Goal: Entertainment & Leisure: Consume media (video, audio)

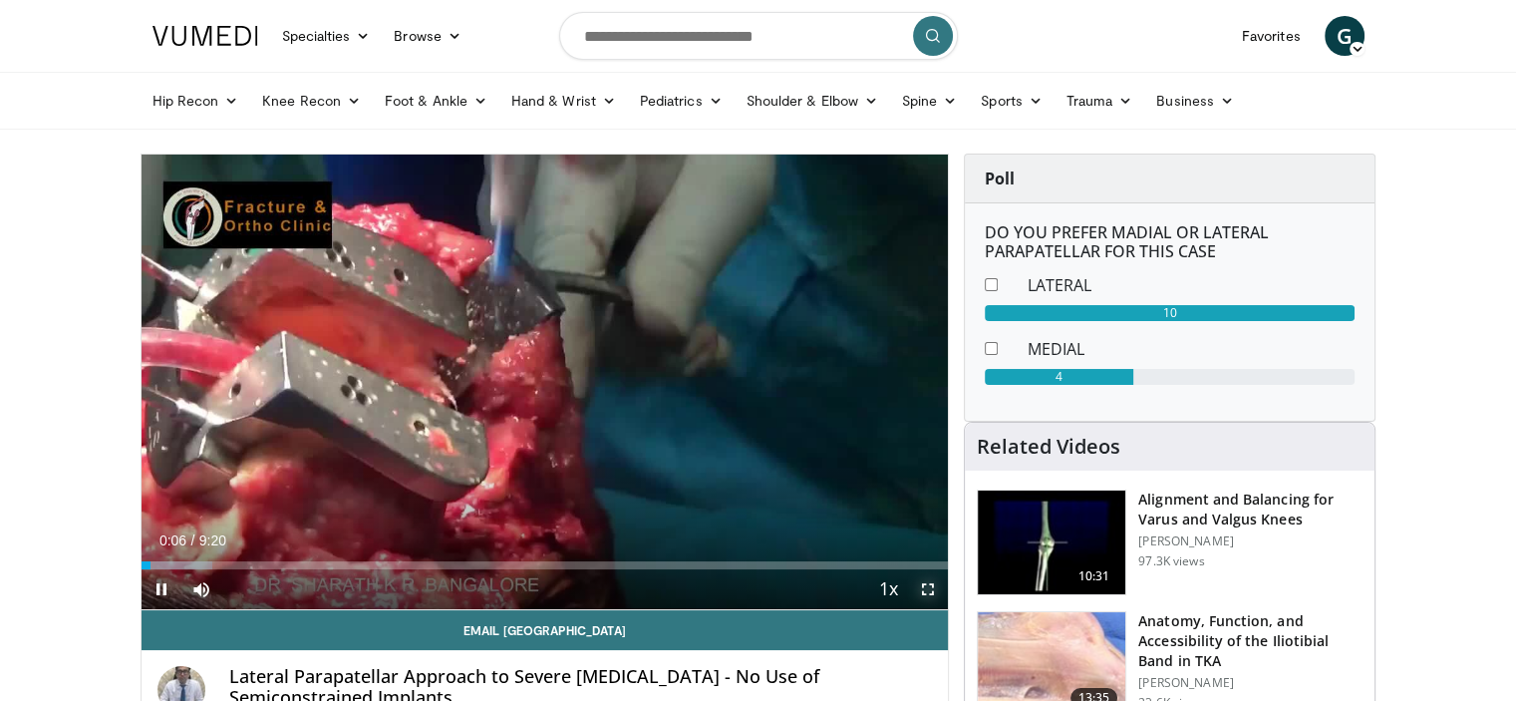
click at [927, 587] on span "Video Player" at bounding box center [928, 589] width 40 height 40
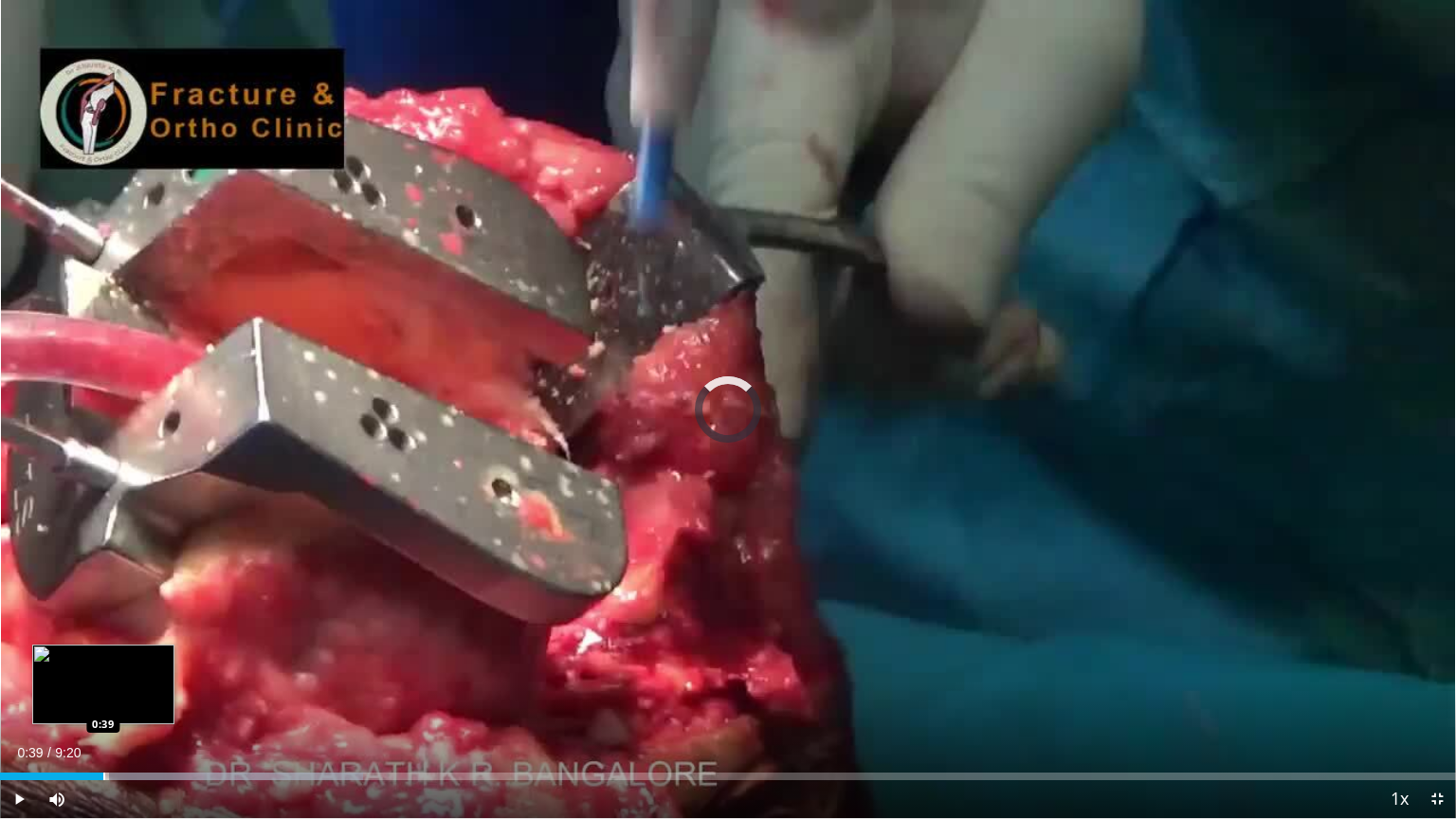
click at [104, 666] on div "Progress Bar" at bounding box center [105, 777] width 2 height 8
click at [125, 666] on div "Loaded : 19.57% 0:42 0:47" at bounding box center [728, 771] width 1456 height 18
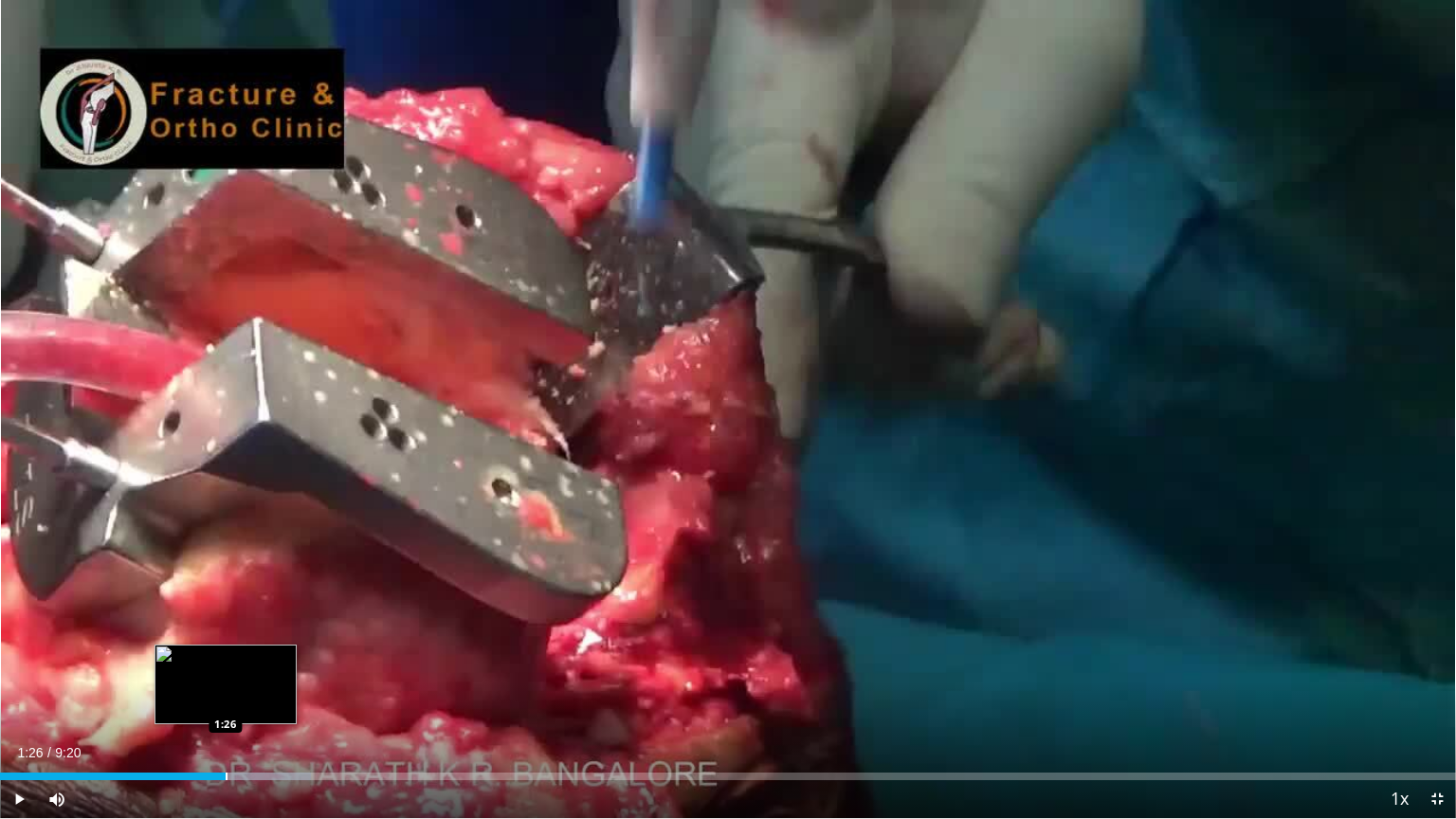
click at [224, 666] on div "Loaded : 21.36% 1:26 1:26" at bounding box center [728, 771] width 1456 height 18
click at [1441, 666] on span "Video Player" at bounding box center [1437, 800] width 38 height 38
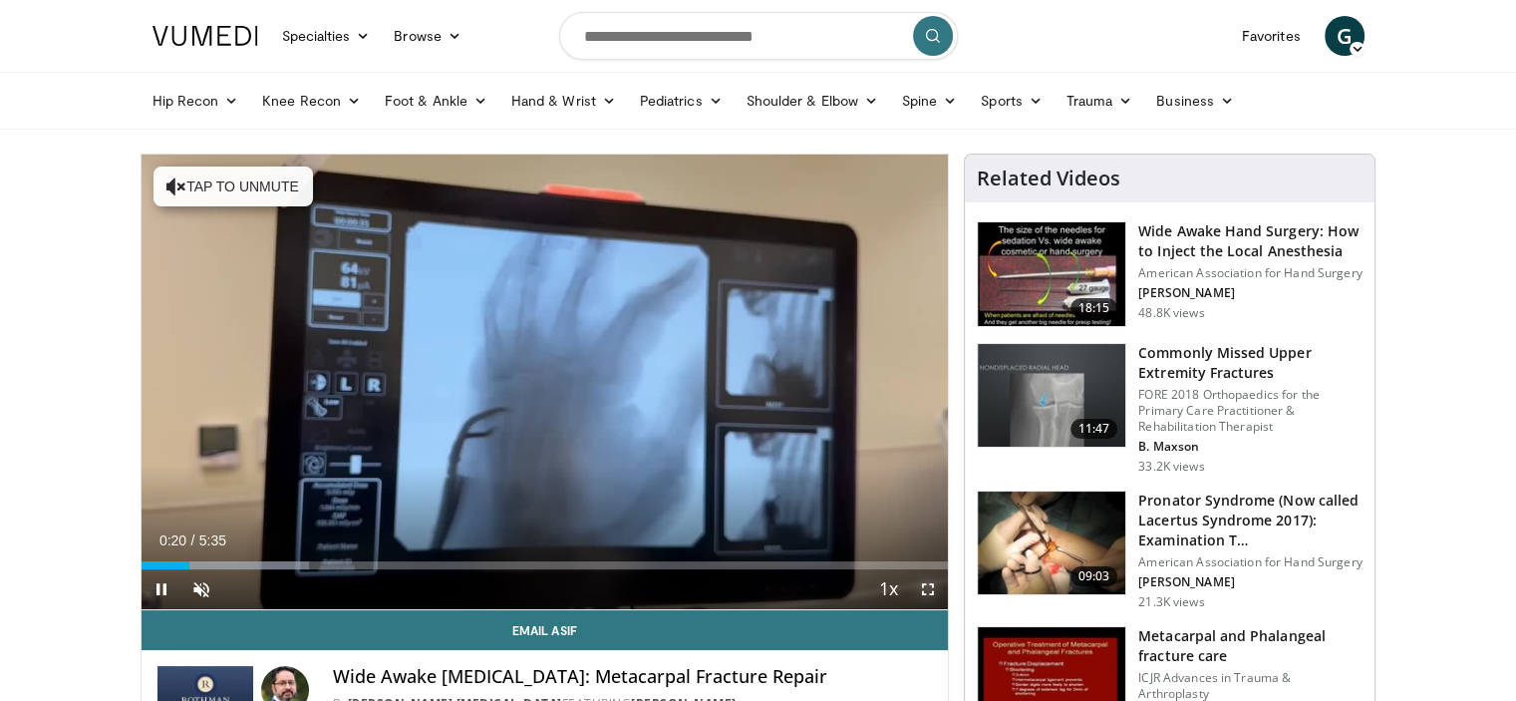
click at [933, 583] on span "Video Player" at bounding box center [928, 589] width 40 height 40
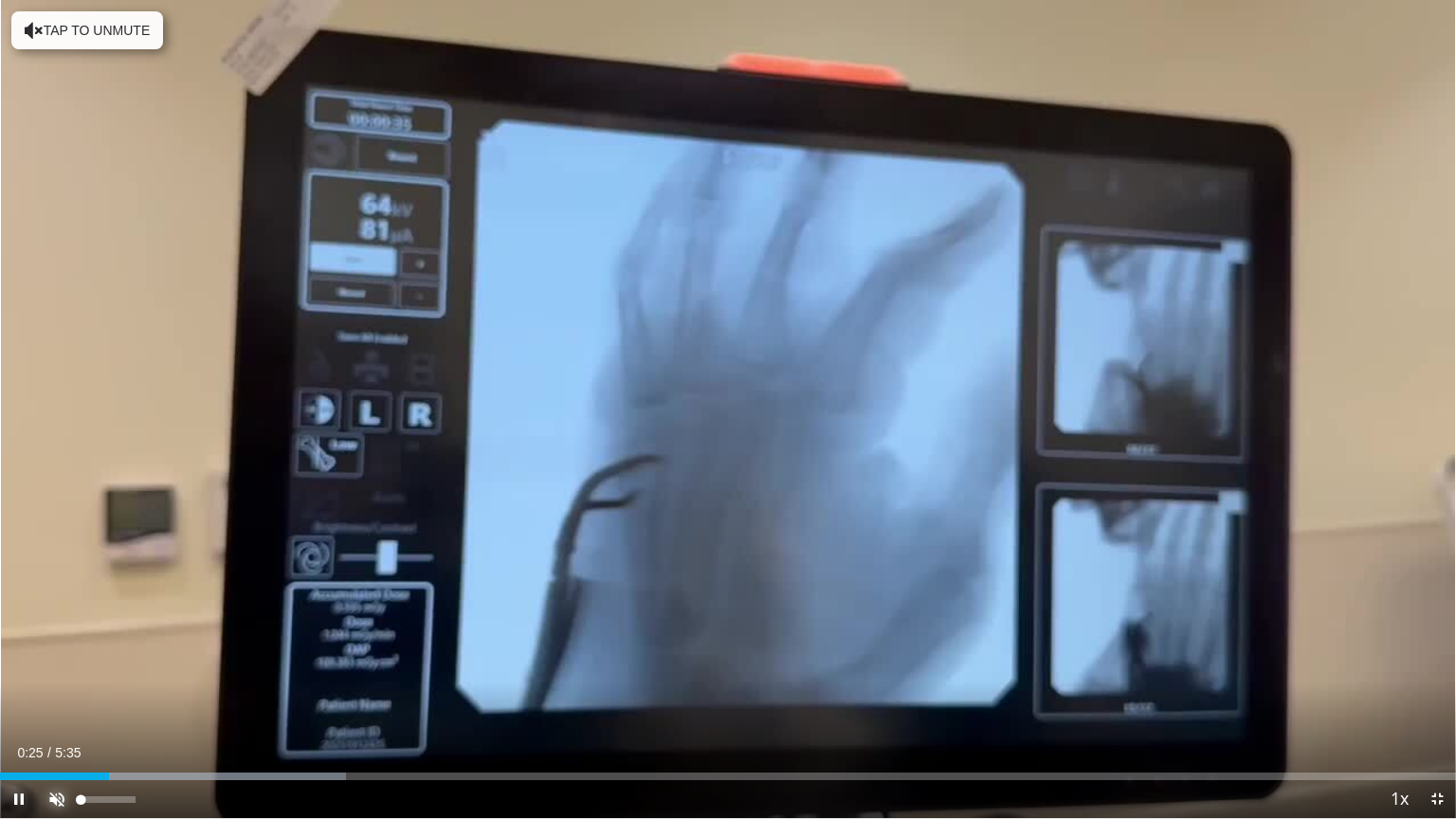
click at [53, 666] on span "Video Player" at bounding box center [57, 800] width 38 height 38
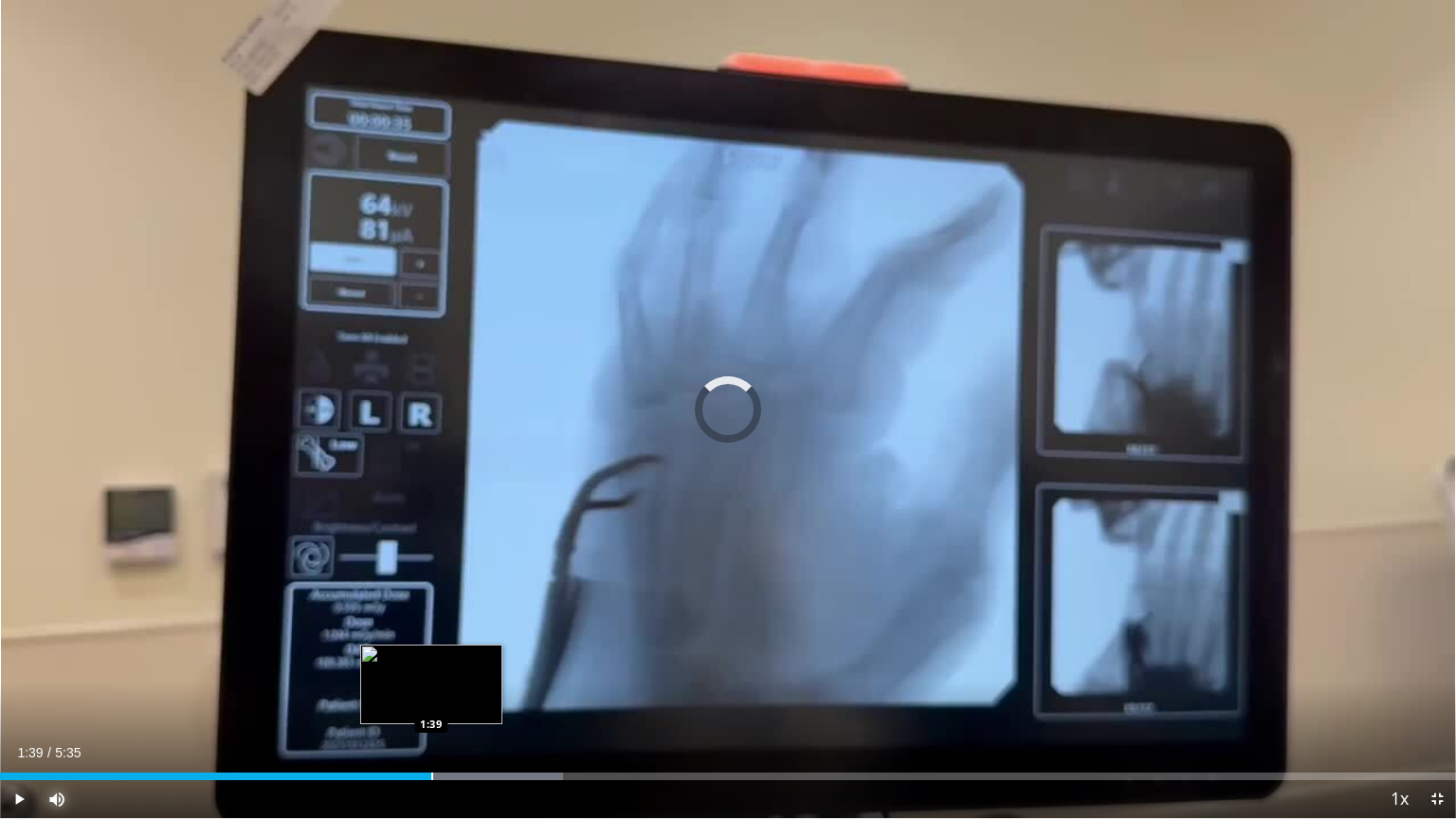
click at [432, 666] on div "Loaded : 38.66% 1:03 1:39" at bounding box center [728, 771] width 1456 height 18
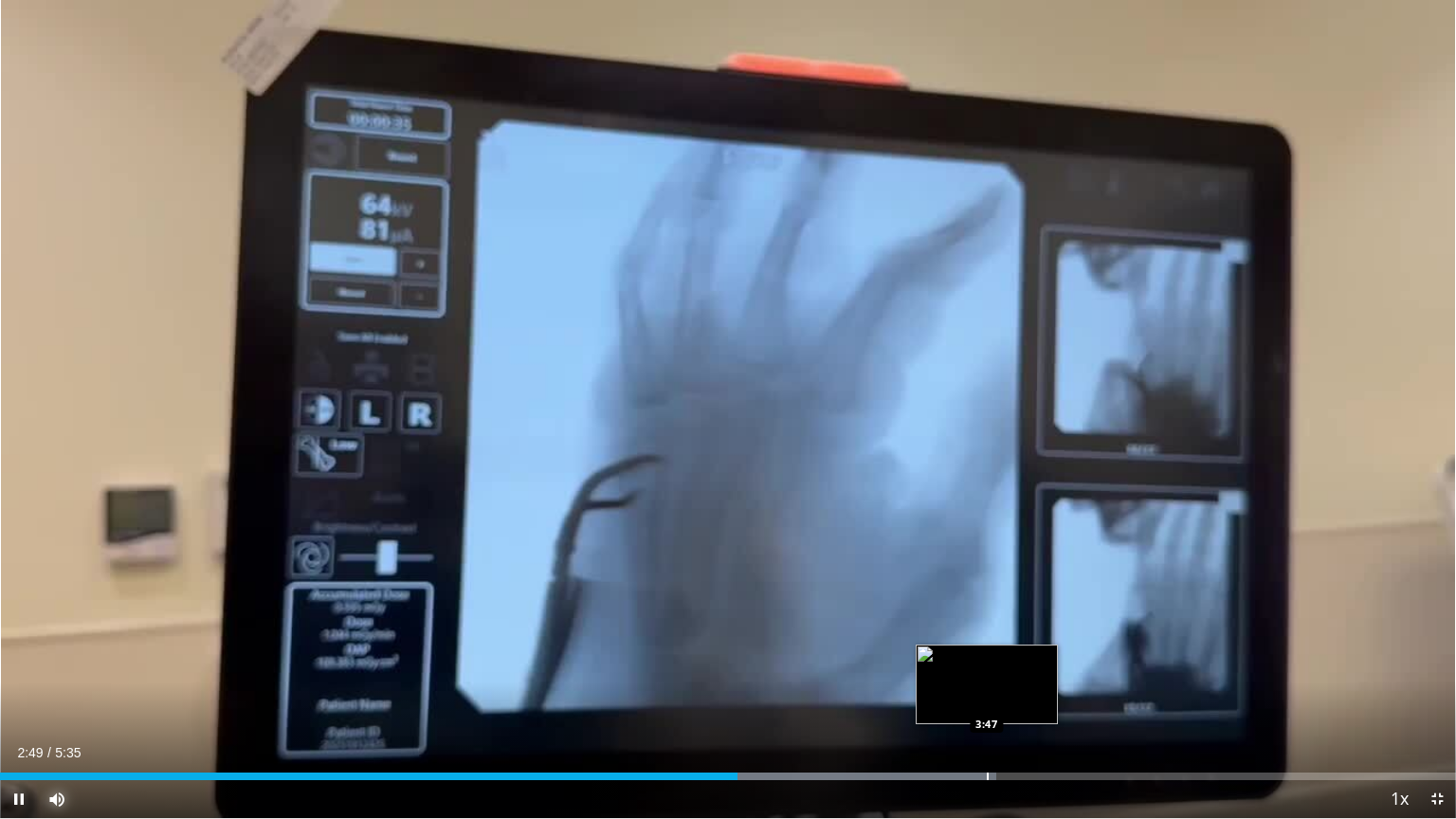
click at [987, 666] on div "Progress Bar" at bounding box center [988, 777] width 2 height 8
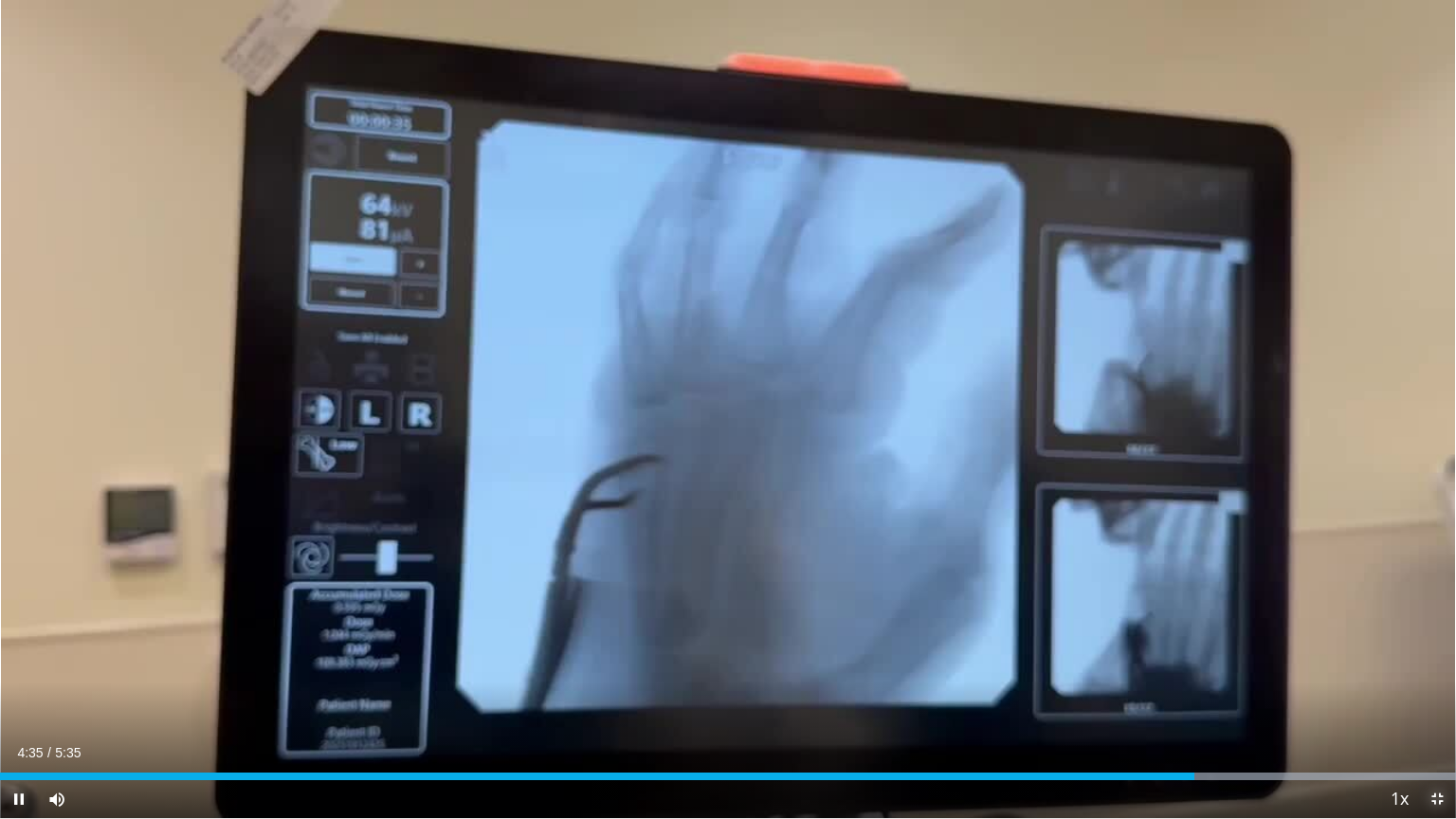
click at [1438, 666] on span "Video Player" at bounding box center [1437, 800] width 38 height 38
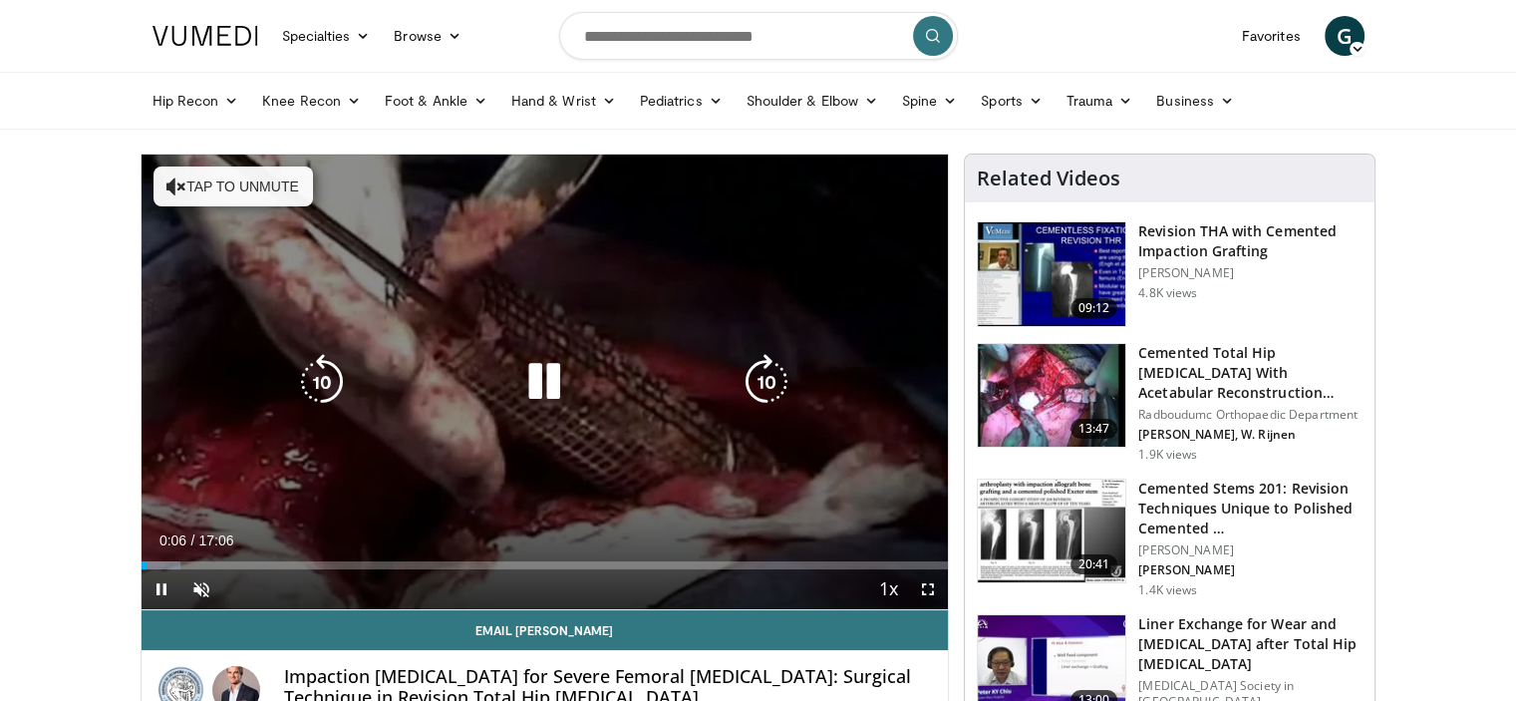
click at [706, 437] on div "10 seconds Tap to unmute" at bounding box center [546, 382] width 808 height 455
click at [535, 381] on icon "Video Player" at bounding box center [544, 382] width 56 height 56
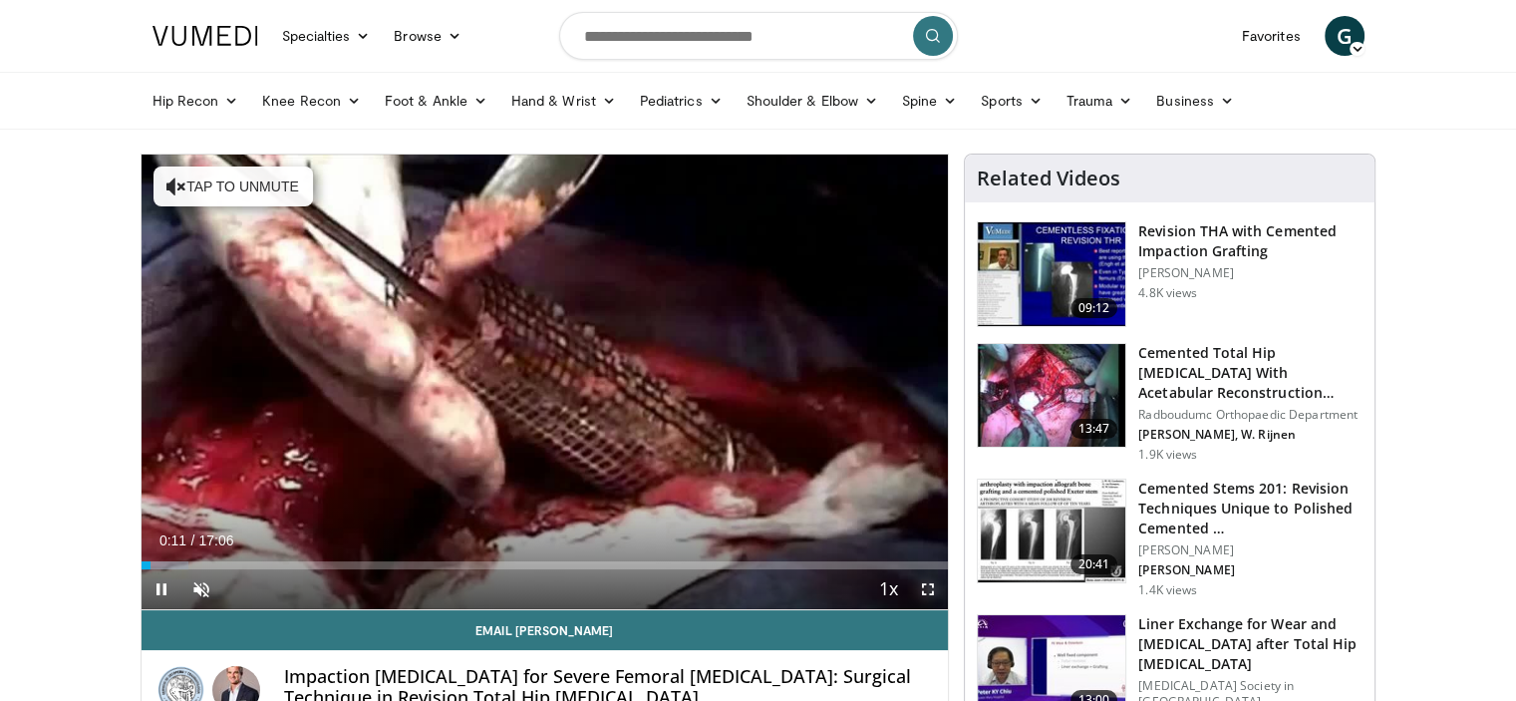
click at [933, 588] on span "Video Player" at bounding box center [928, 589] width 40 height 40
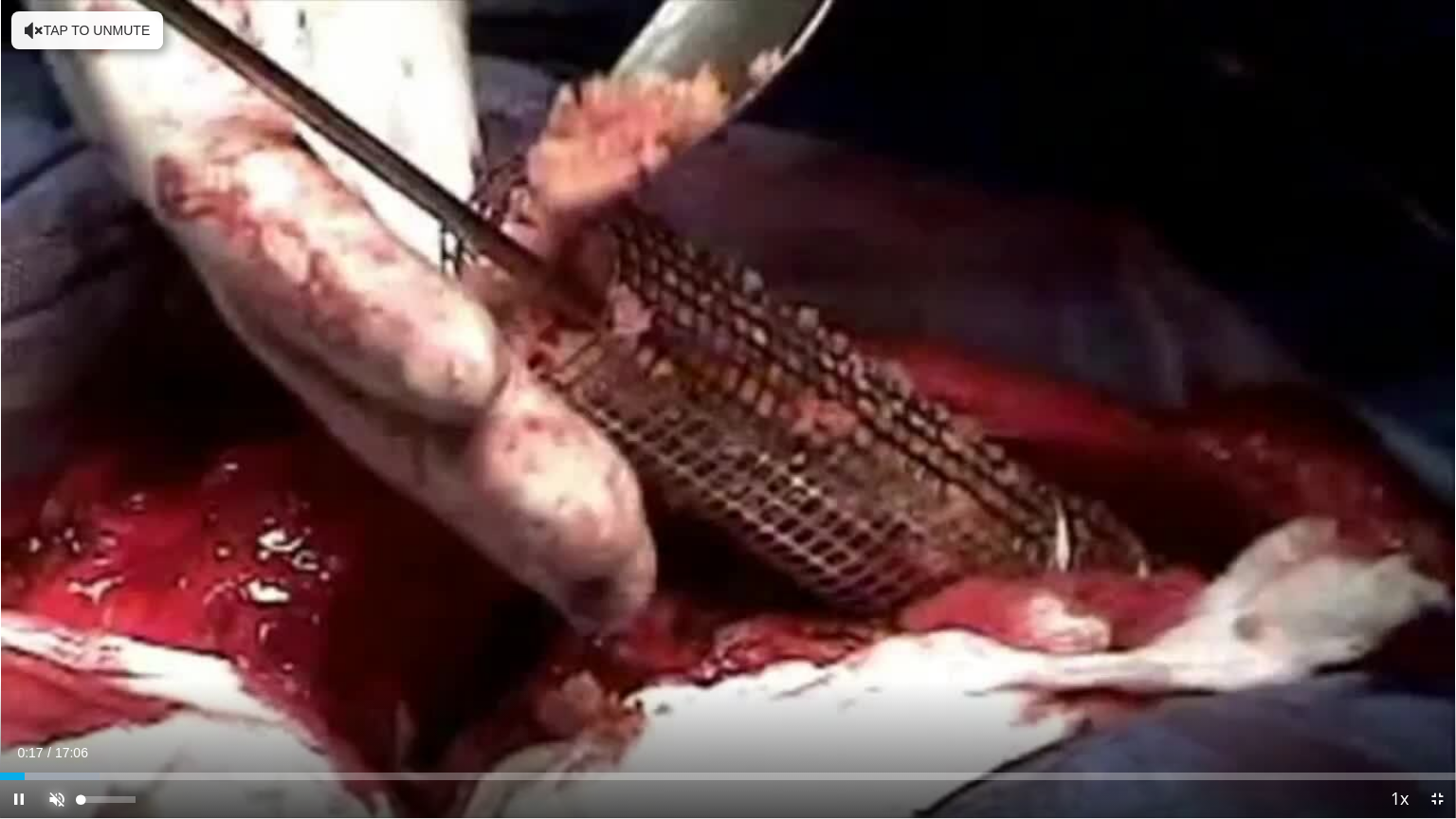
click at [63, 666] on span "Video Player" at bounding box center [57, 800] width 38 height 38
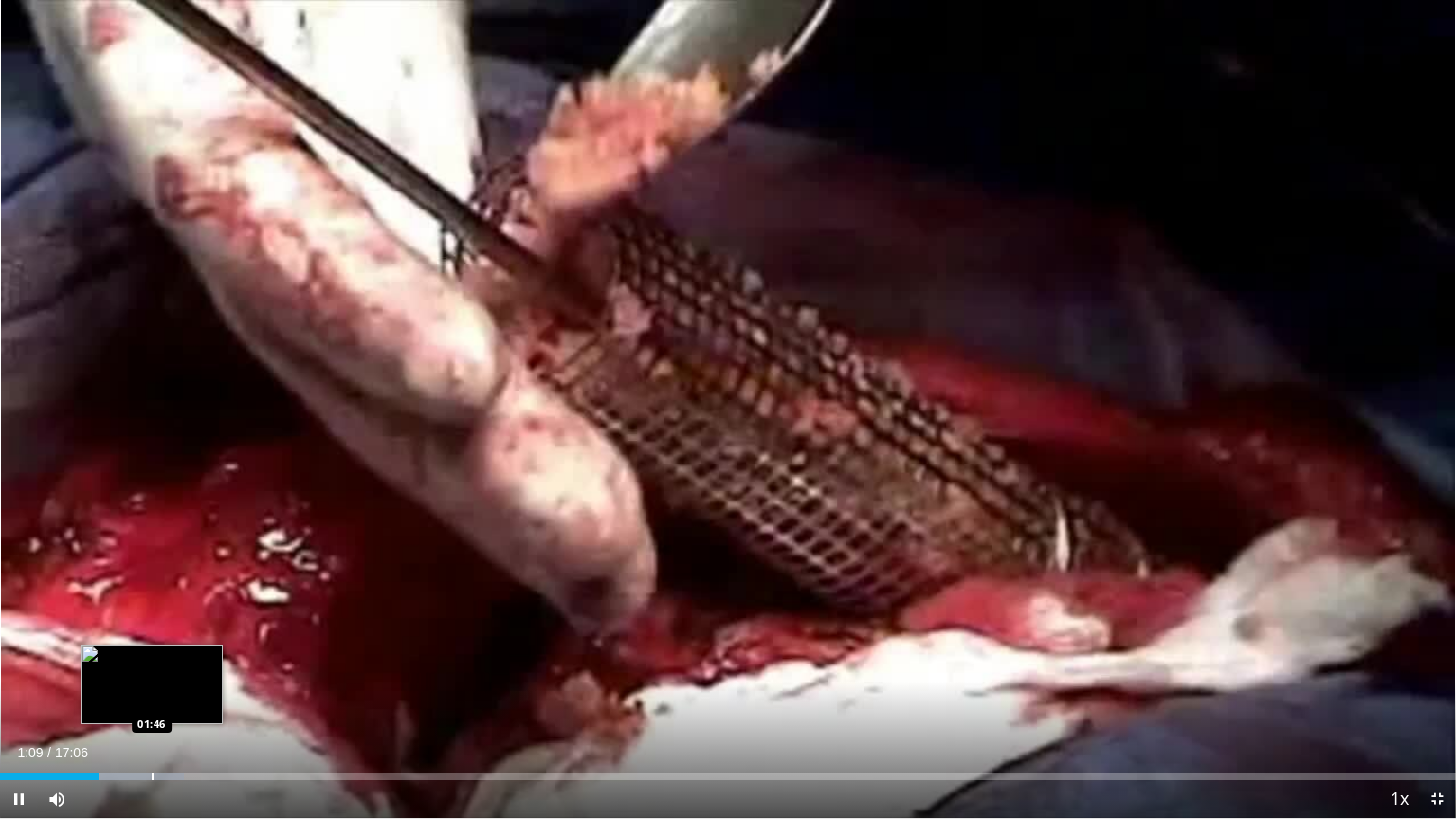
click at [152, 666] on video-js "**********" at bounding box center [728, 409] width 1456 height 819
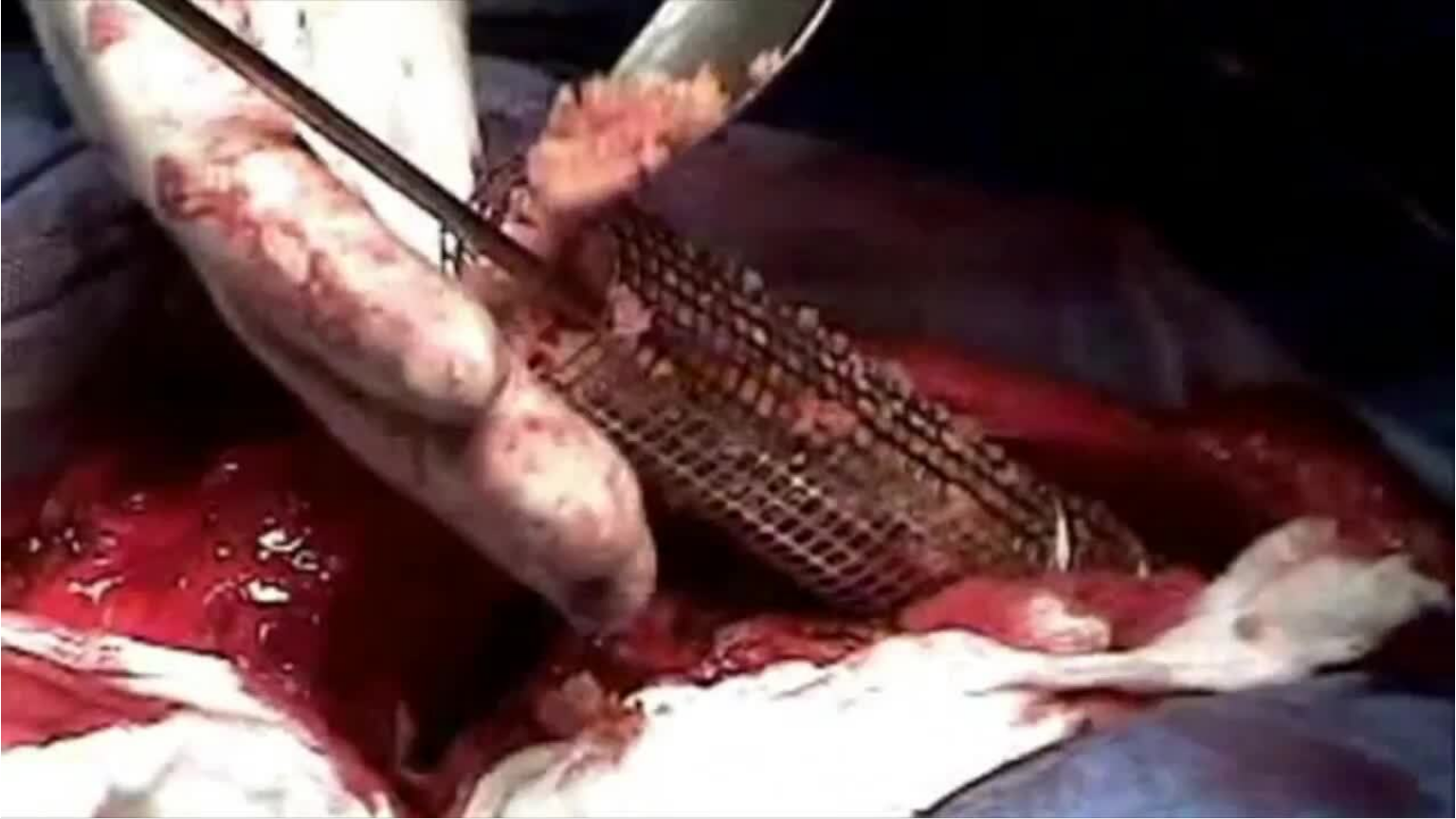
click at [208, 666] on div "10 seconds Tap to unmute" at bounding box center [728, 409] width 1456 height 818
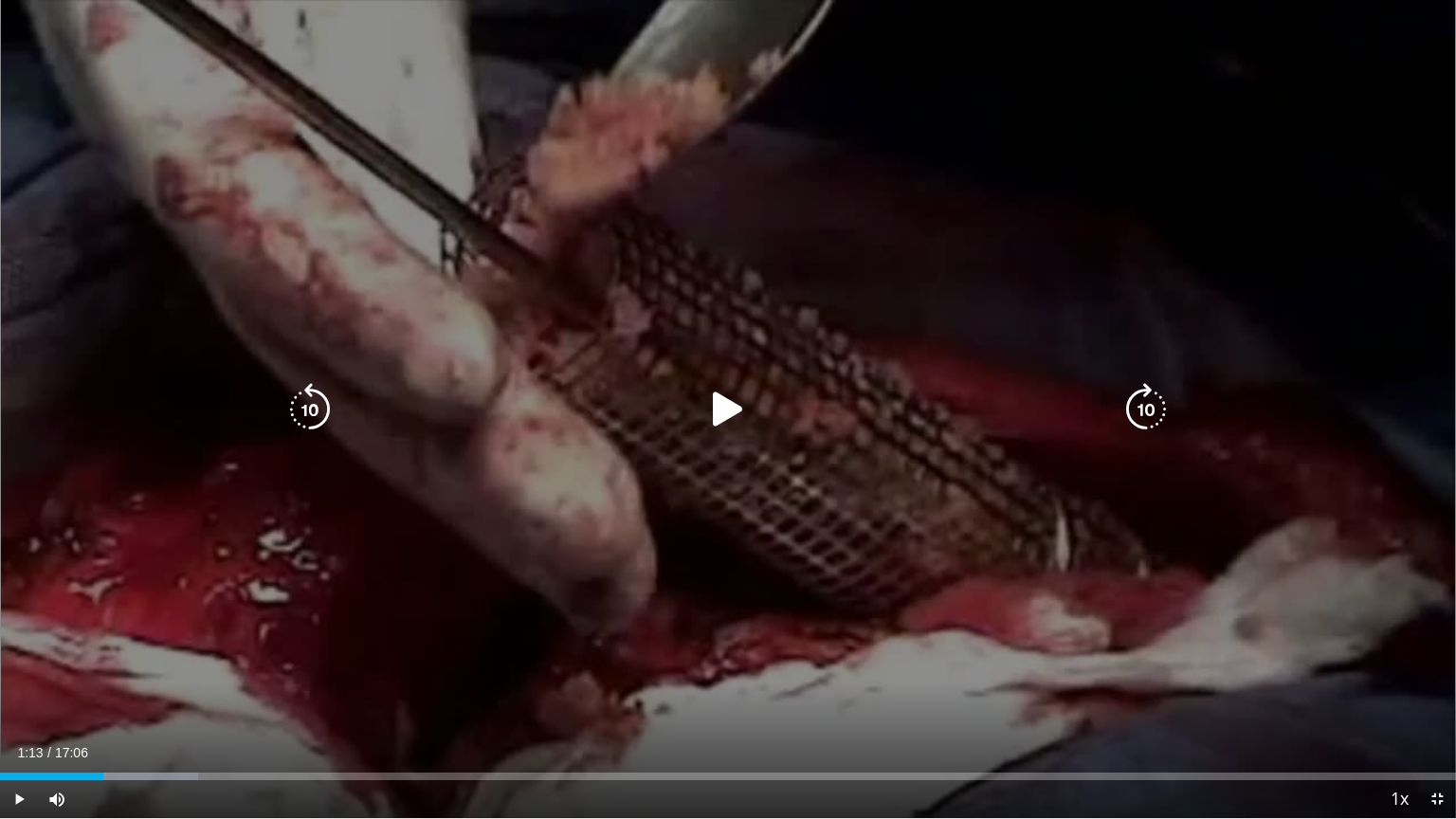
click at [725, 399] on icon "Video Player" at bounding box center [728, 410] width 53 height 53
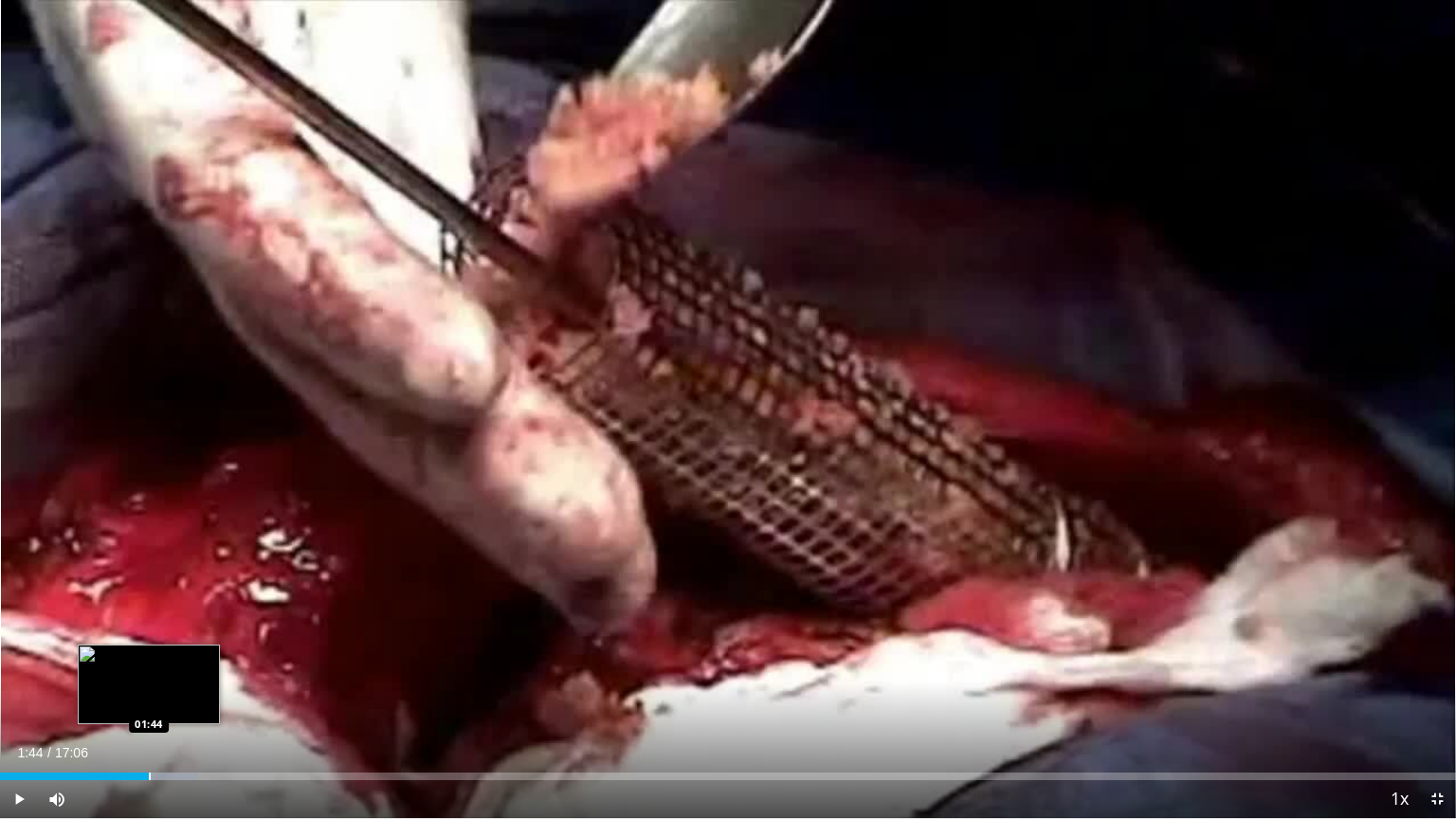
click at [149, 666] on div "Progress Bar" at bounding box center [150, 777] width 2 height 8
click at [184, 666] on div "Loaded : 16.54% 02:09 02:09" at bounding box center [728, 771] width 1456 height 18
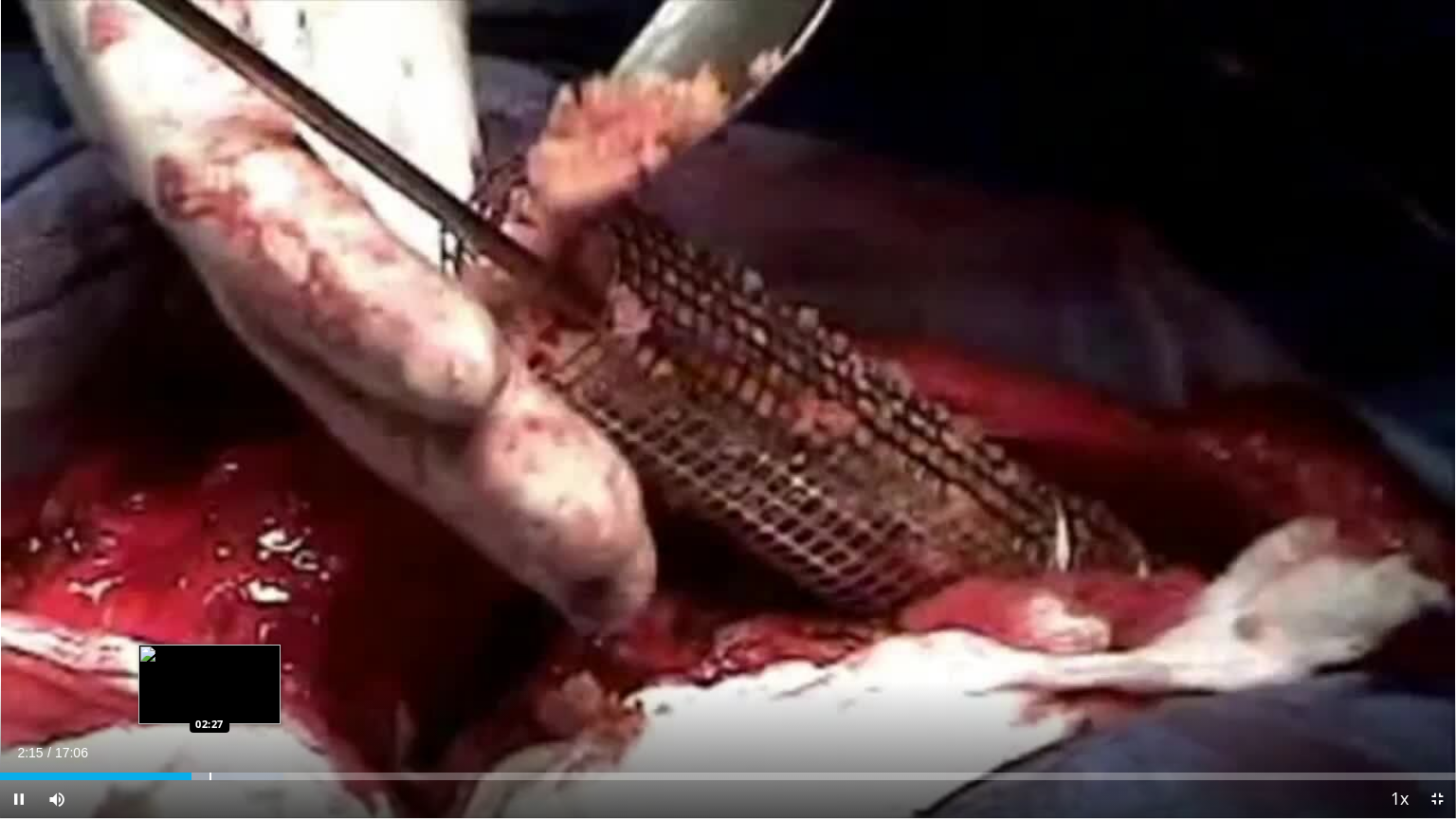
click at [209, 666] on div "Progress Bar" at bounding box center [210, 777] width 2 height 8
click at [244, 666] on div "Progress Bar" at bounding box center [245, 777] width 2 height 8
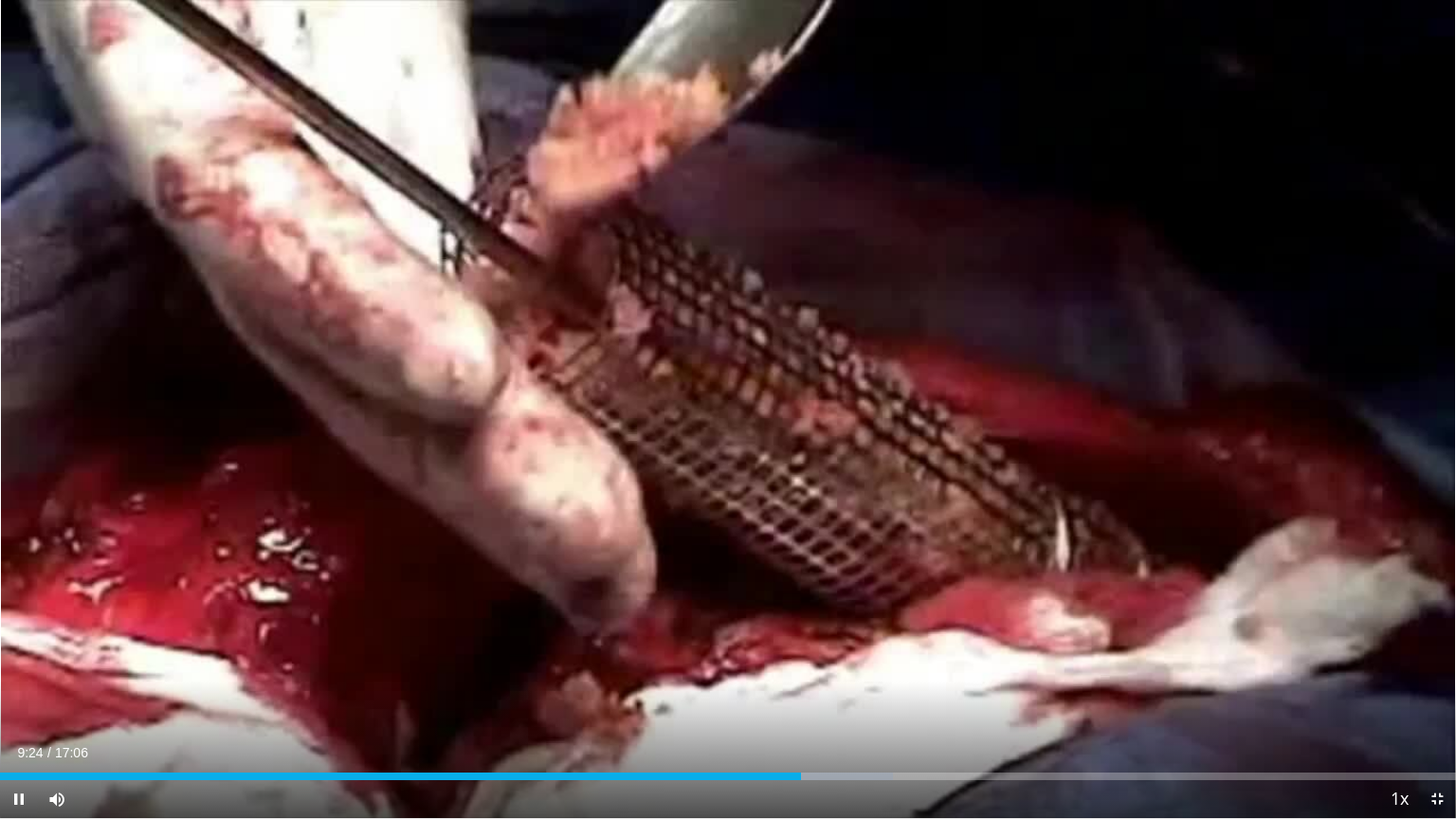
click at [261, 666] on video-js "**********" at bounding box center [728, 409] width 1456 height 819
click at [1434, 666] on span "Video Player" at bounding box center [1437, 800] width 38 height 38
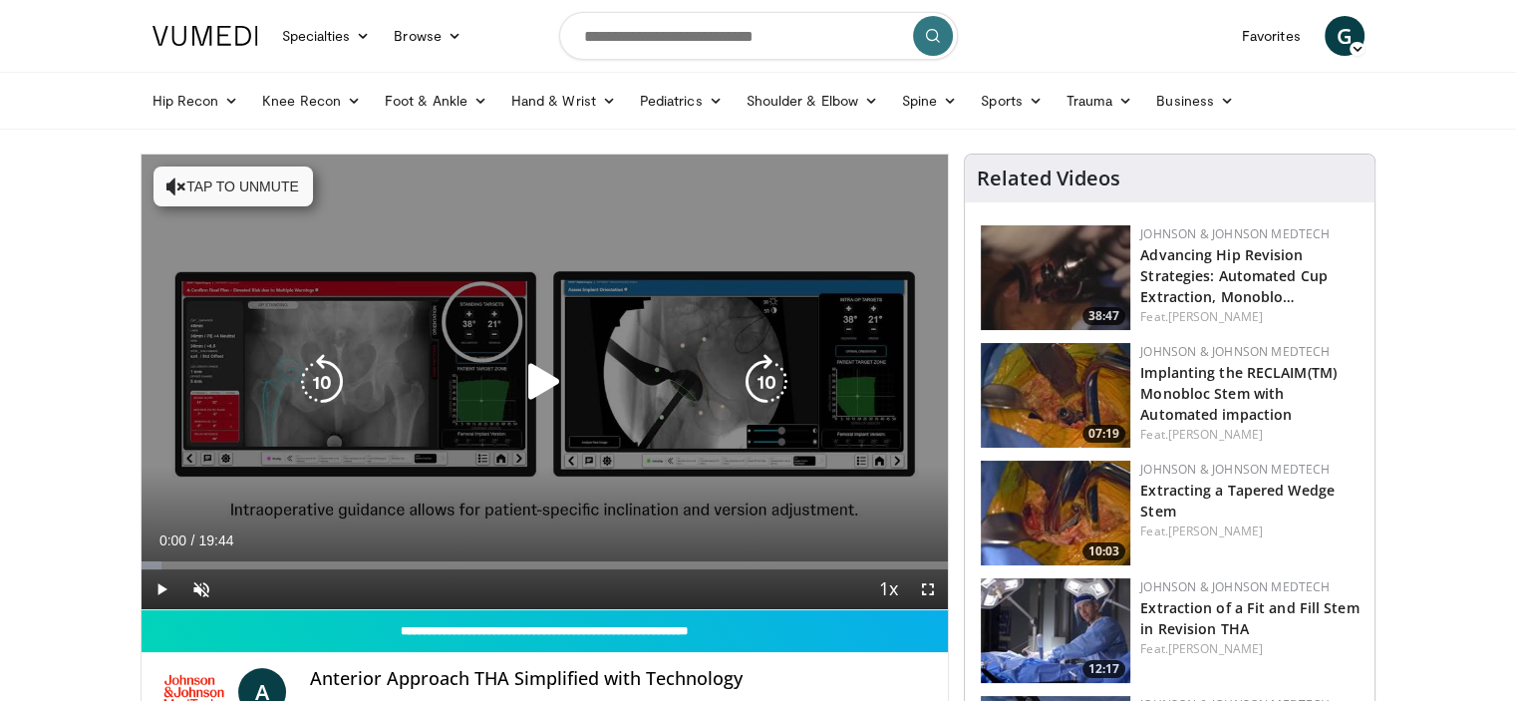
click at [541, 361] on icon "Video Player" at bounding box center [544, 382] width 56 height 56
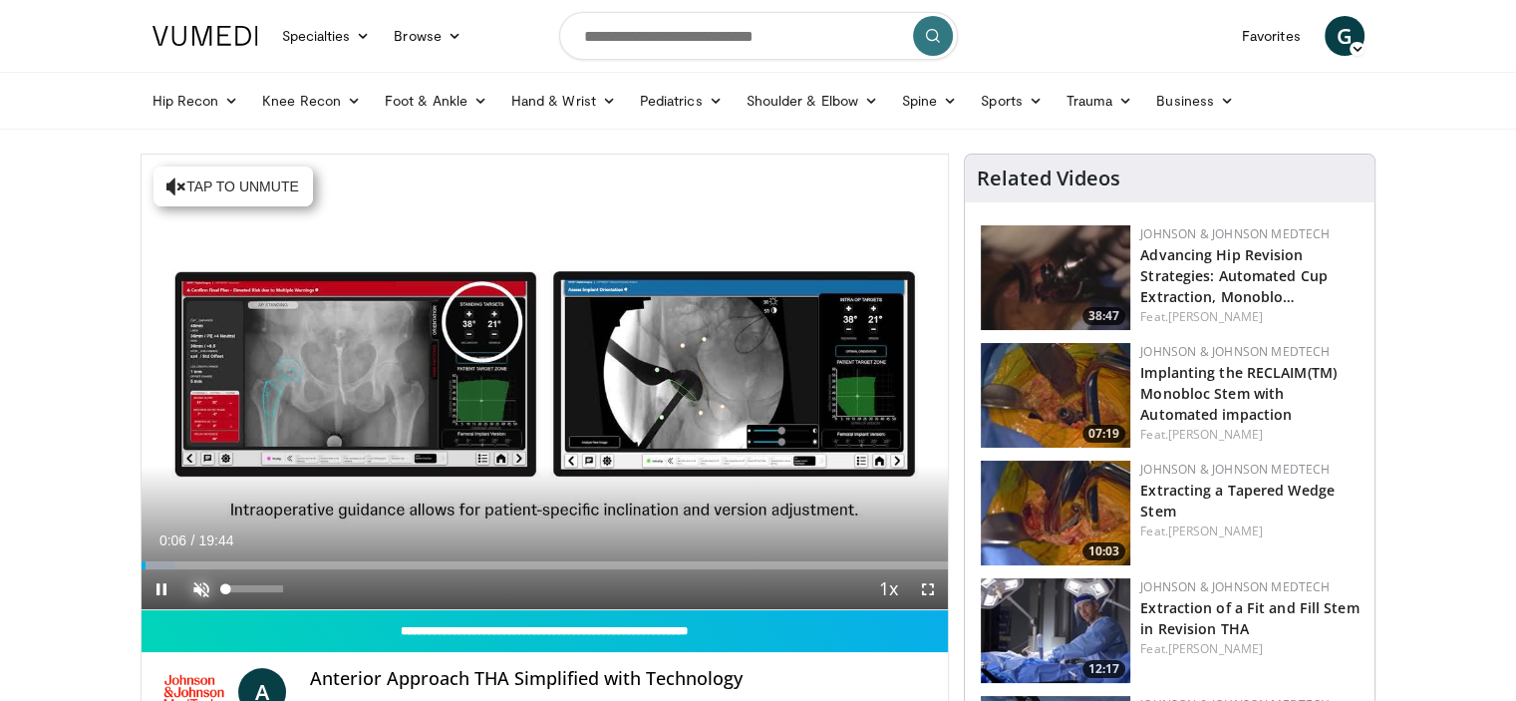
click at [199, 589] on span "Video Player" at bounding box center [201, 589] width 40 height 40
click at [930, 579] on span "Video Player" at bounding box center [928, 589] width 40 height 40
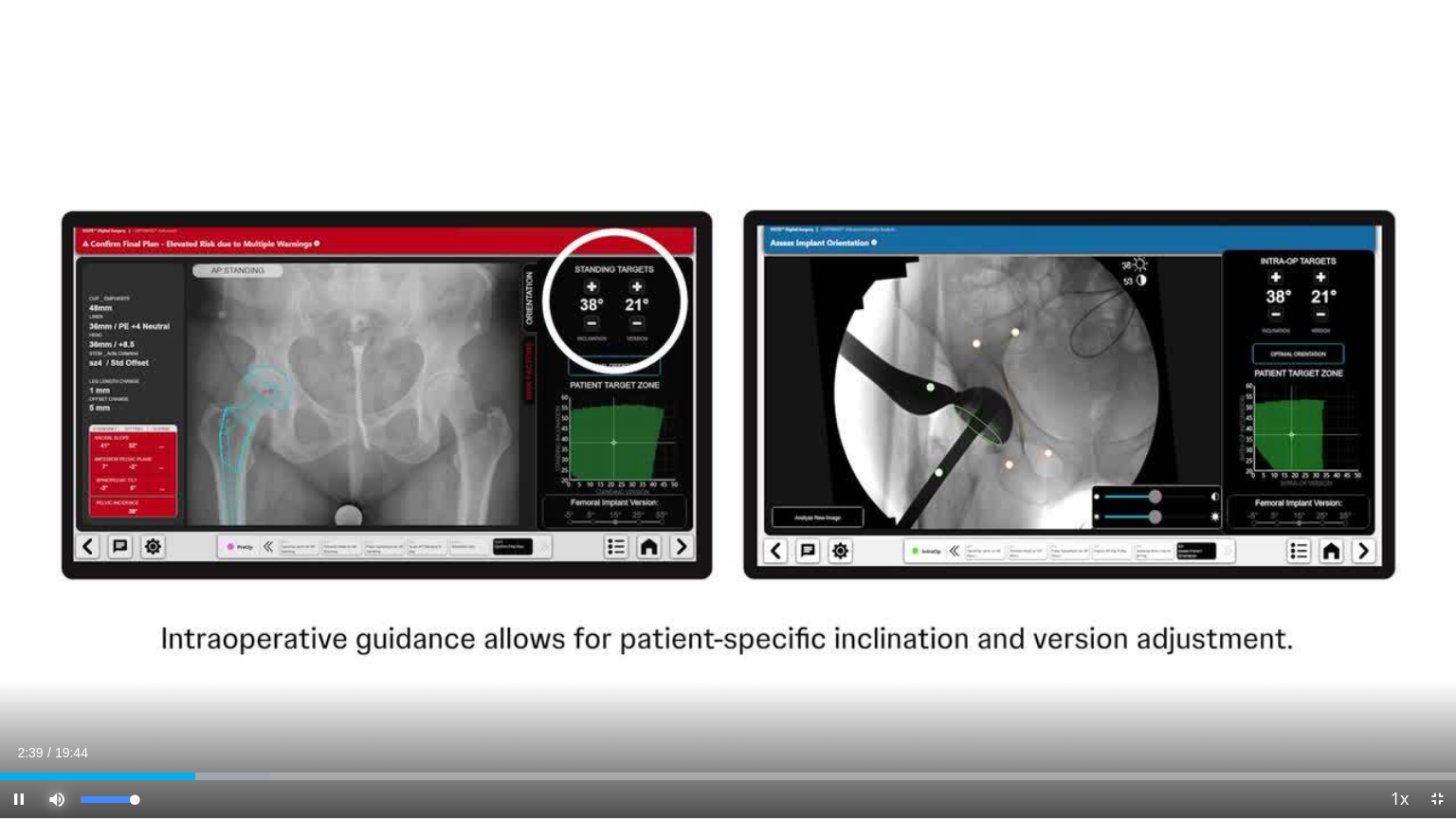
click at [61, 666] on span "Video Player" at bounding box center [57, 800] width 38 height 38
click at [56, 666] on span "Video Player" at bounding box center [57, 800] width 38 height 38
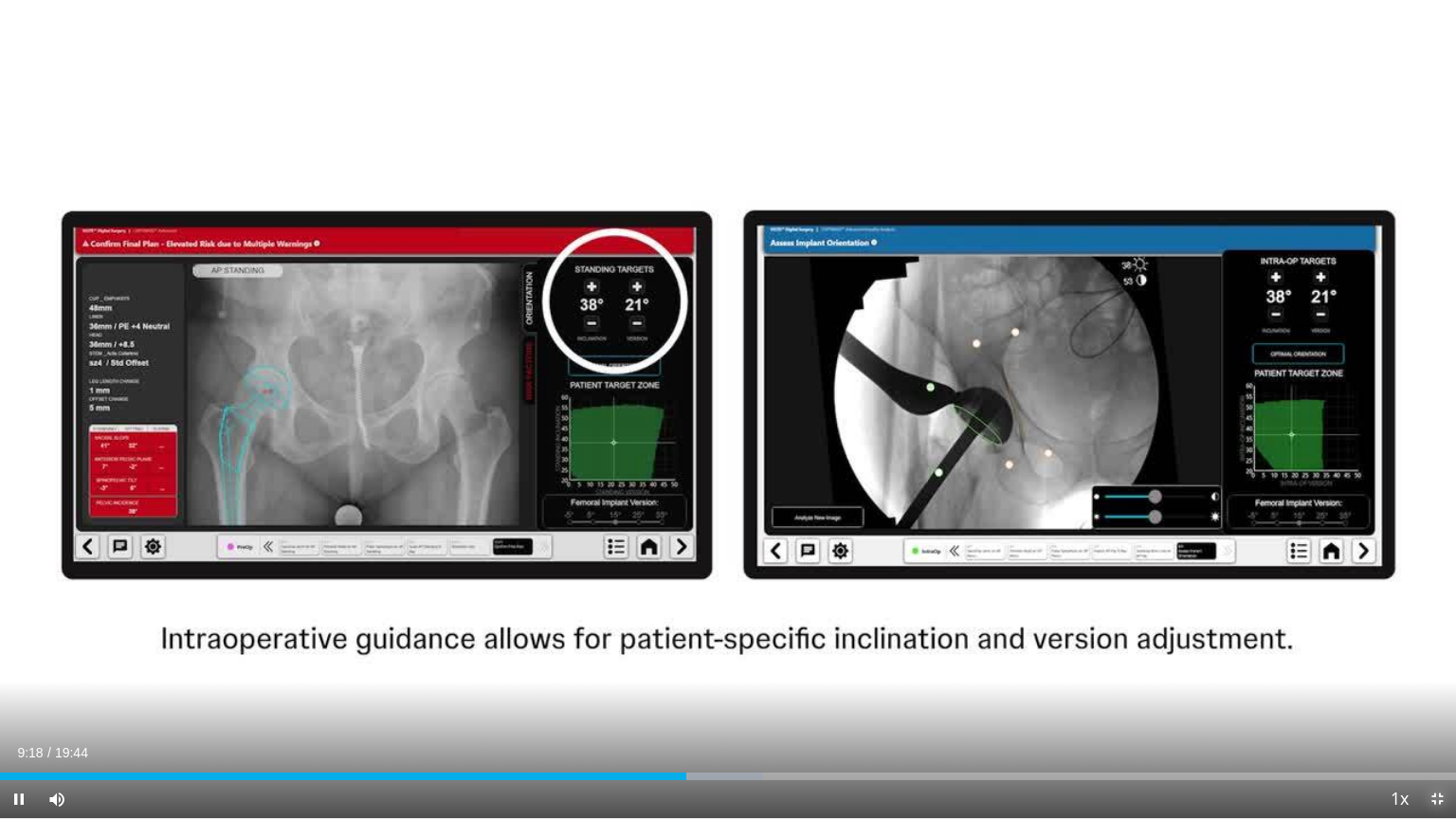
click at [1436, 666] on span "Video Player" at bounding box center [1437, 800] width 38 height 38
